Goal: Navigation & Orientation: Find specific page/section

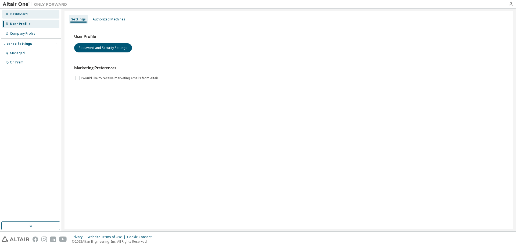
click at [47, 17] on div "Dashboard" at bounding box center [30, 14] width 57 height 9
